Goal: Find specific page/section: Find specific page/section

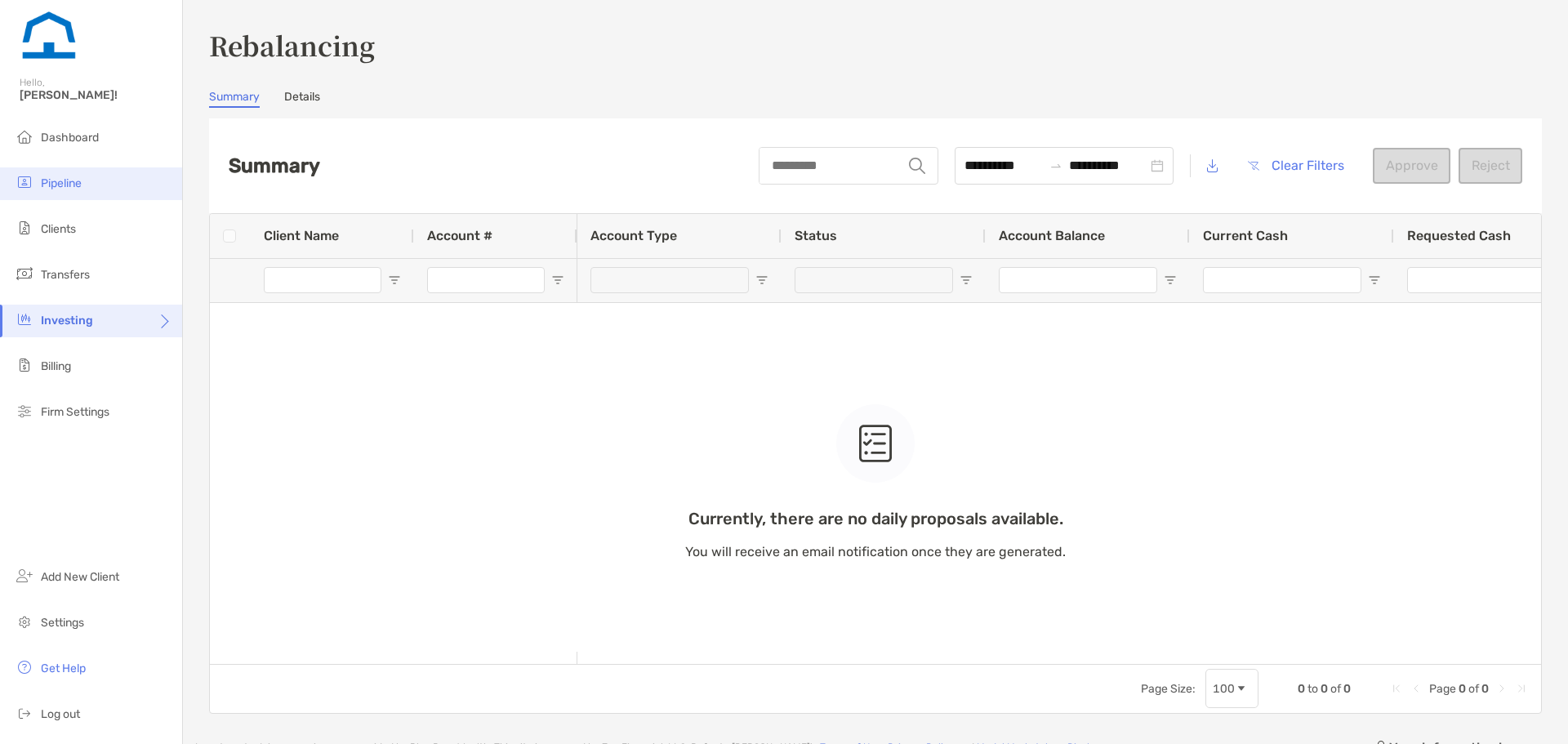
click at [76, 174] on li "Pipeline" at bounding box center [91, 184] width 182 height 33
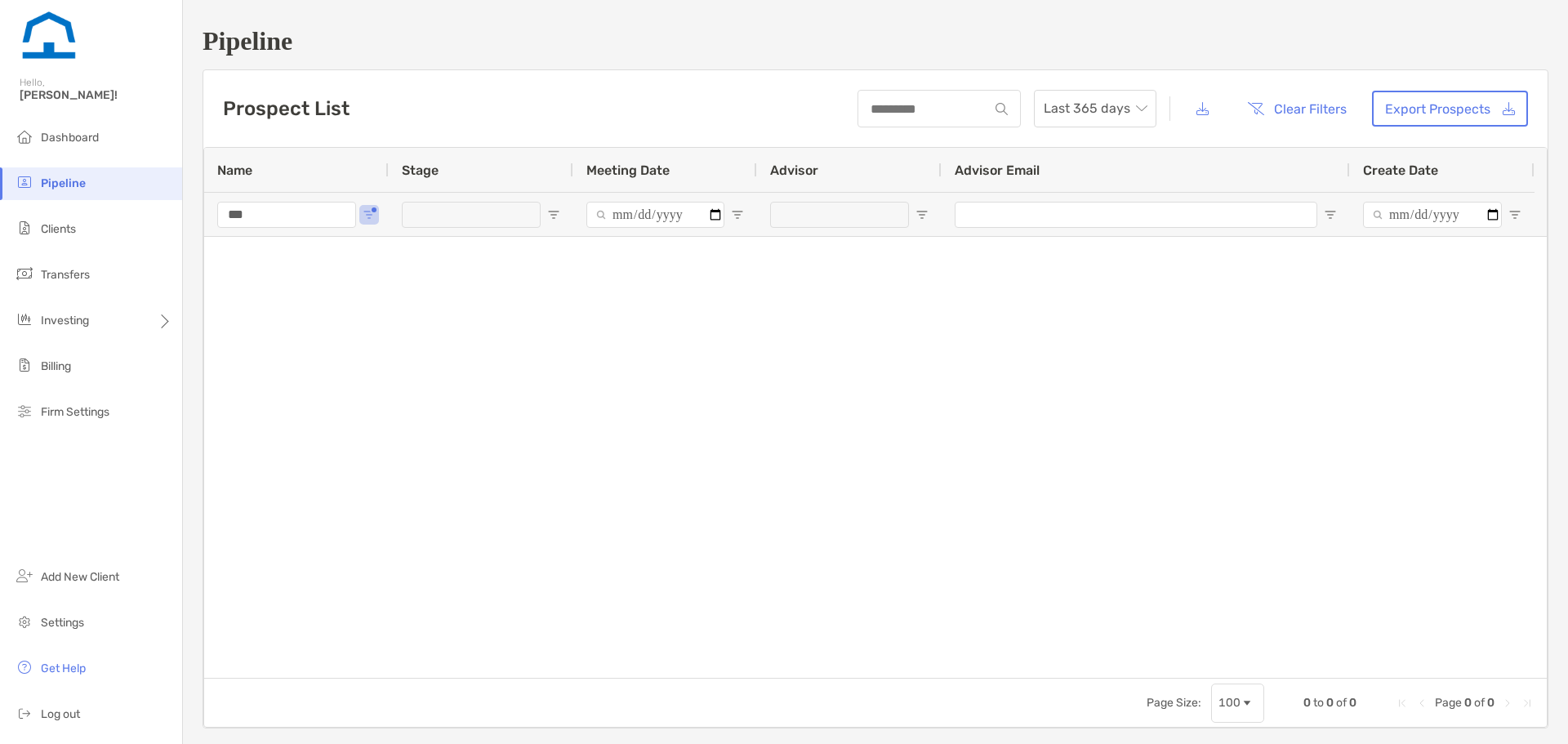
click at [324, 207] on input "***" at bounding box center [286, 215] width 139 height 26
type input "*"
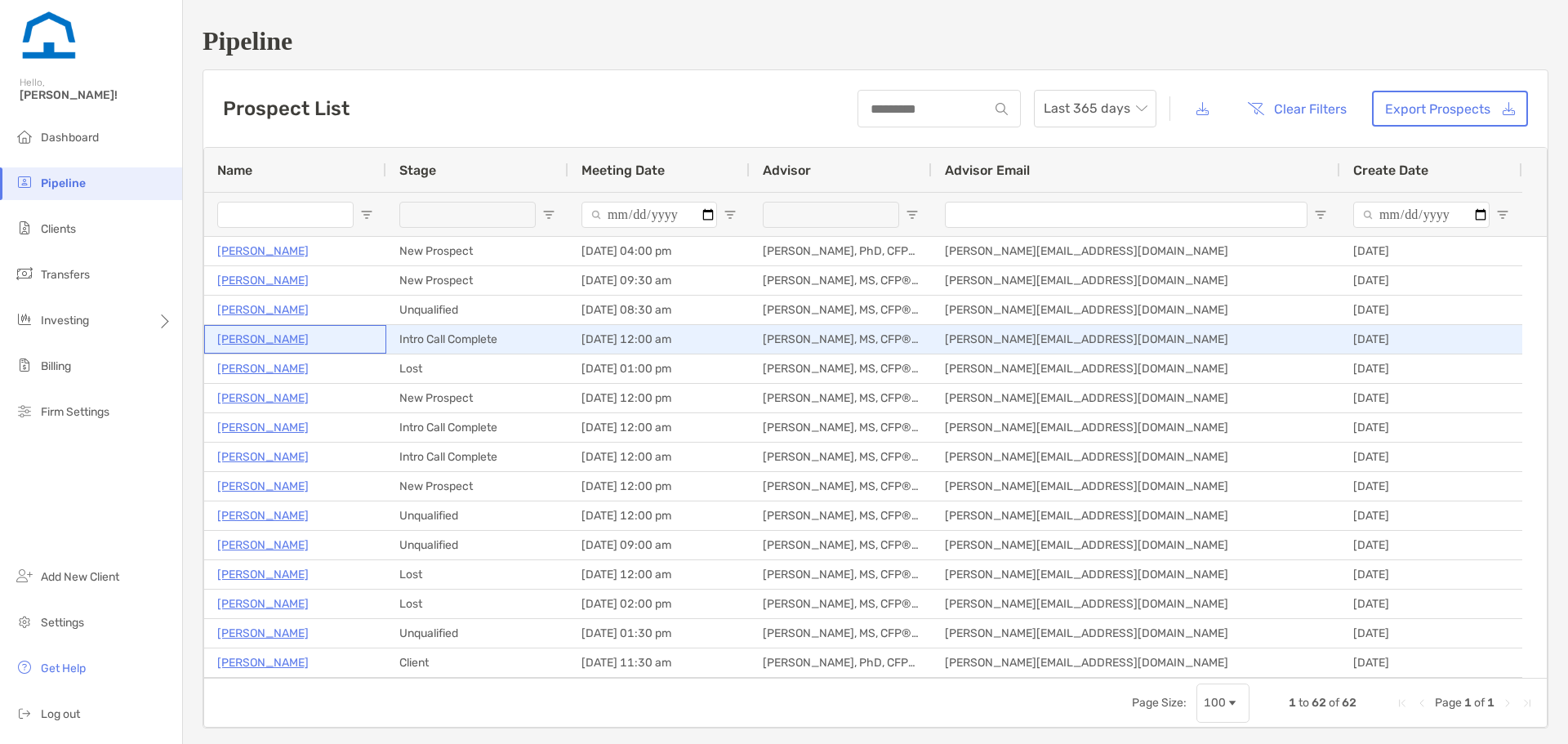
click at [295, 341] on div "[PERSON_NAME]" at bounding box center [295, 339] width 156 height 27
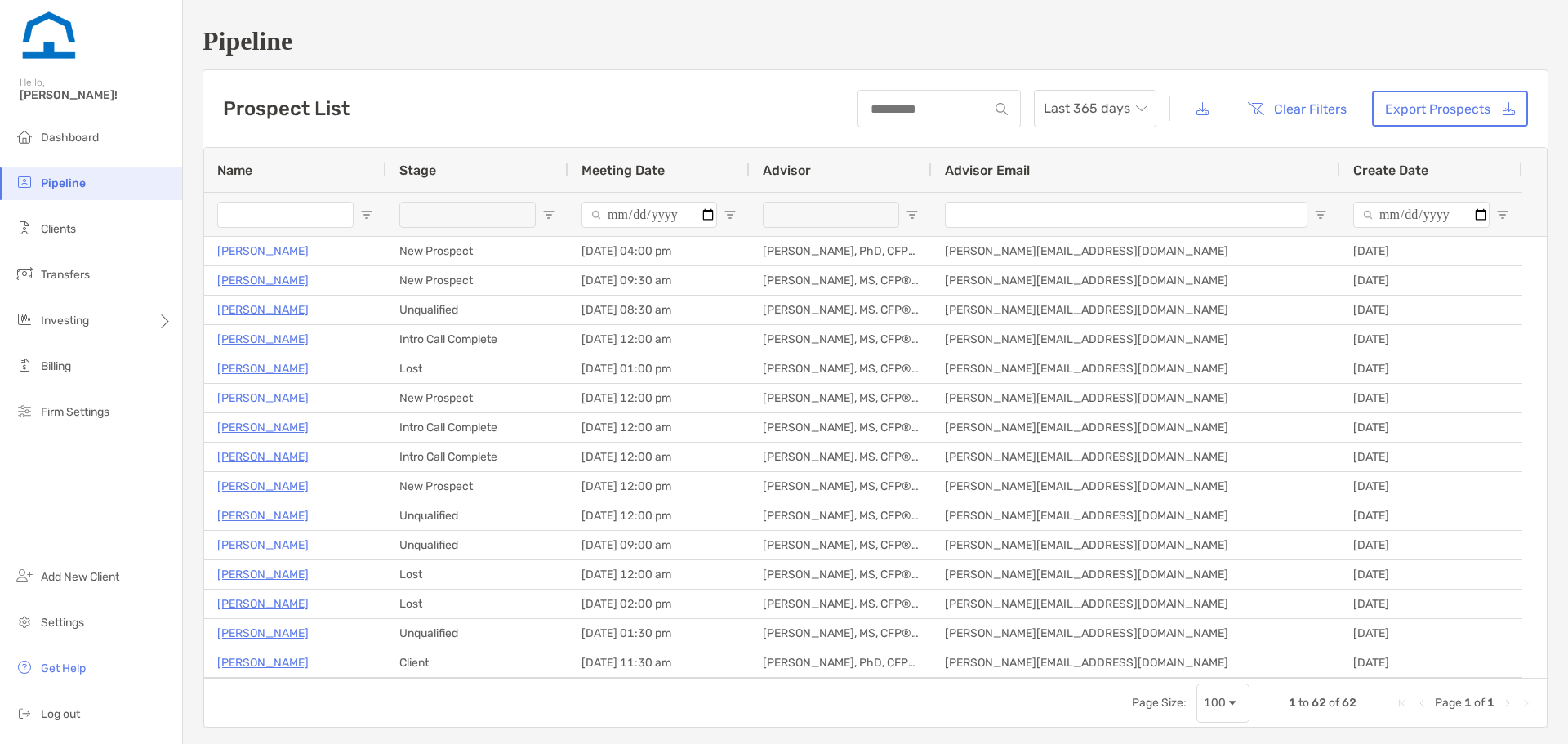
click at [187, 295] on div "Pipeline Prospect List Last 365 days Clear Filters Export Prospects 1 to 62 of …" at bounding box center [875, 377] width 1385 height 755
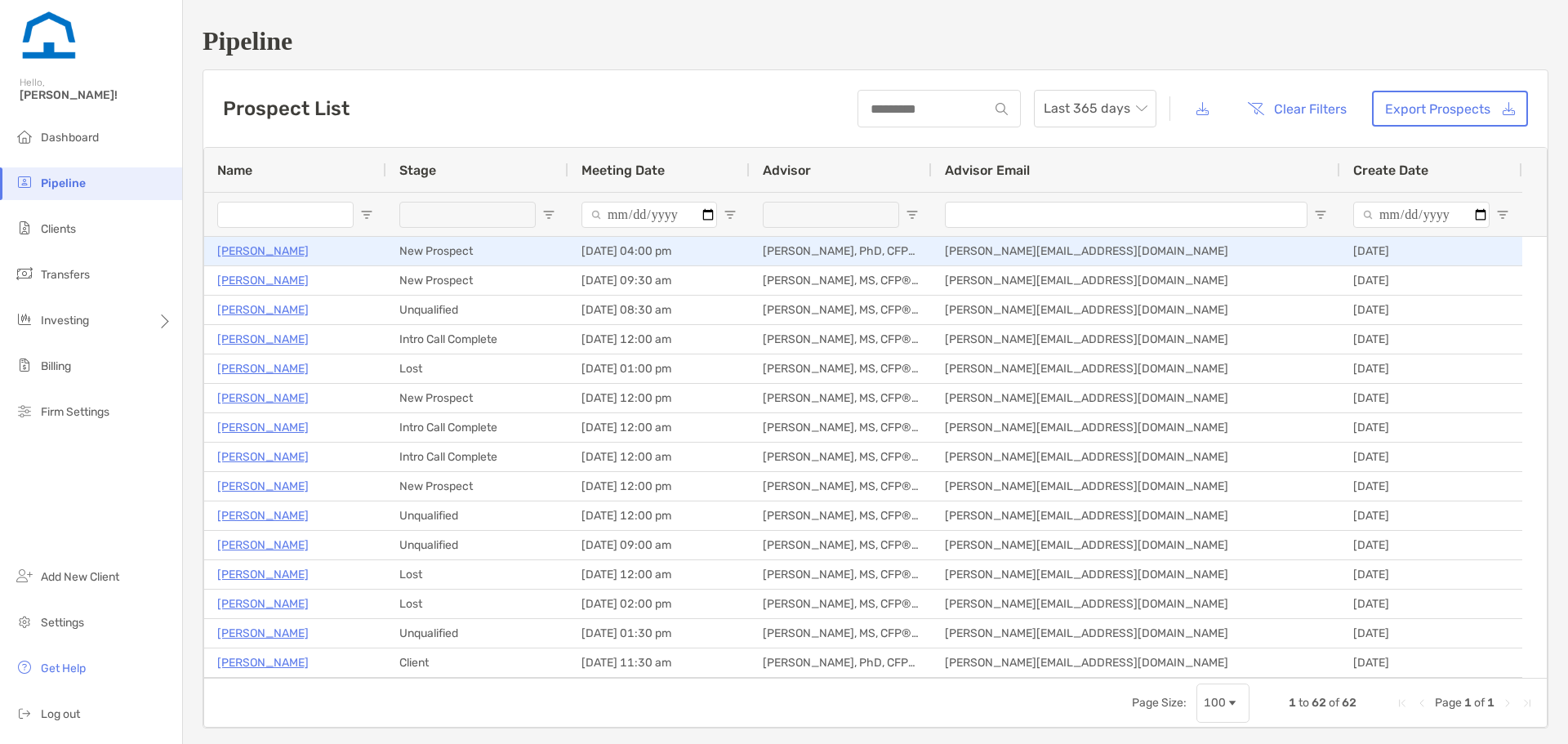
click at [247, 246] on p "[PERSON_NAME]" at bounding box center [263, 251] width 92 height 20
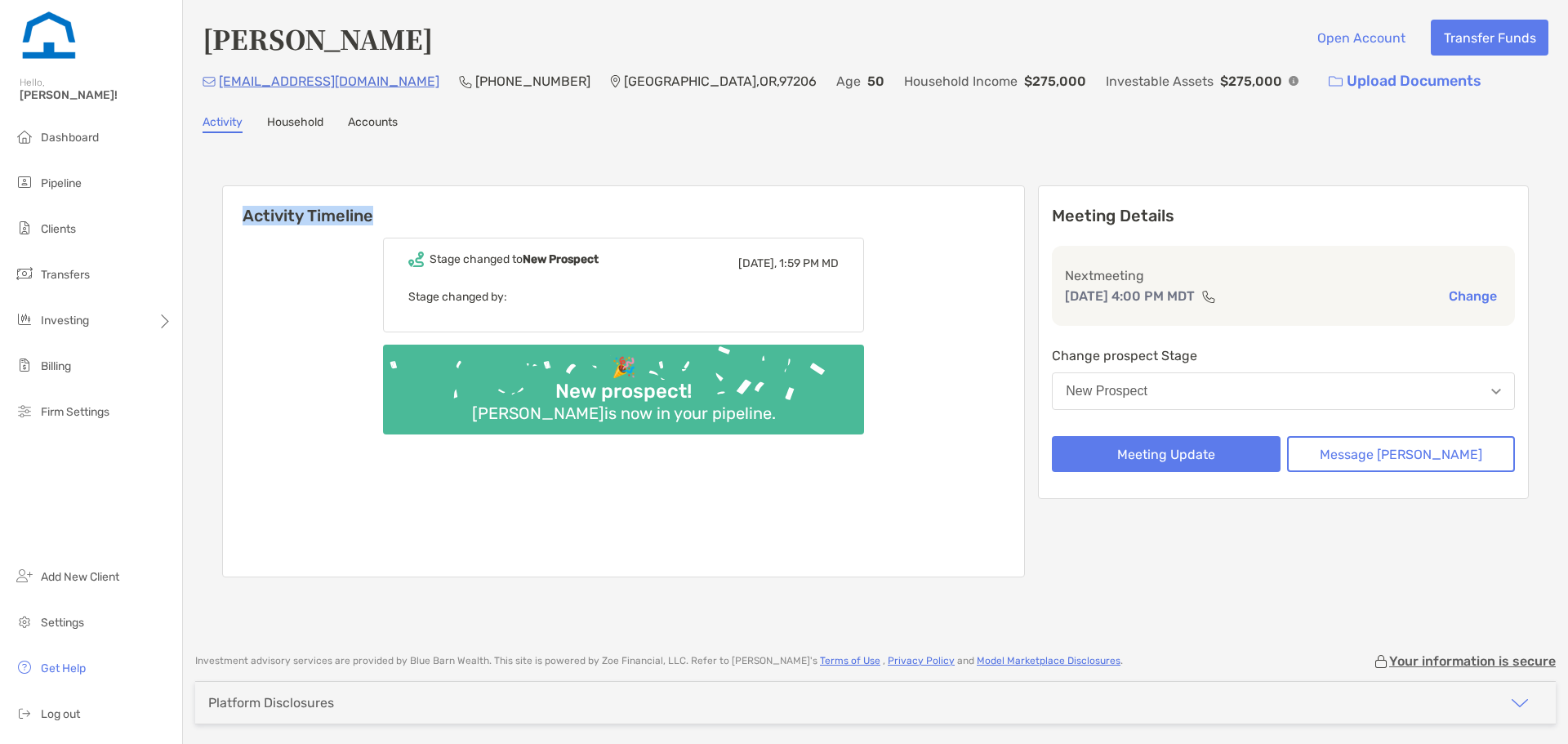
drag, startPoint x: 243, startPoint y: 217, endPoint x: 375, endPoint y: 221, distance: 132.1
click at [375, 221] on h6 "Activity Timeline" at bounding box center [624, 206] width 802 height 39
click at [349, 247] on div "Stage changed to New Prospect Today, 1:59 PM MD Stage changed by: 🎉 New prospec…" at bounding box center [624, 401] width 802 height 351
